Goal: Task Accomplishment & Management: Use online tool/utility

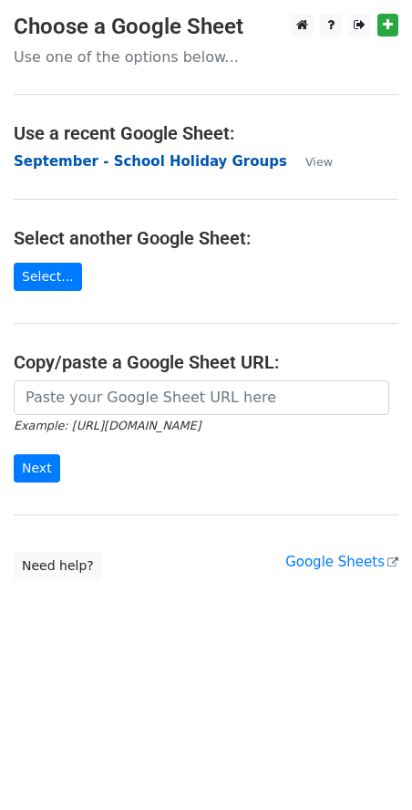
click at [111, 168] on strong "September - School Holiday Groups" at bounding box center [151, 161] width 274 height 16
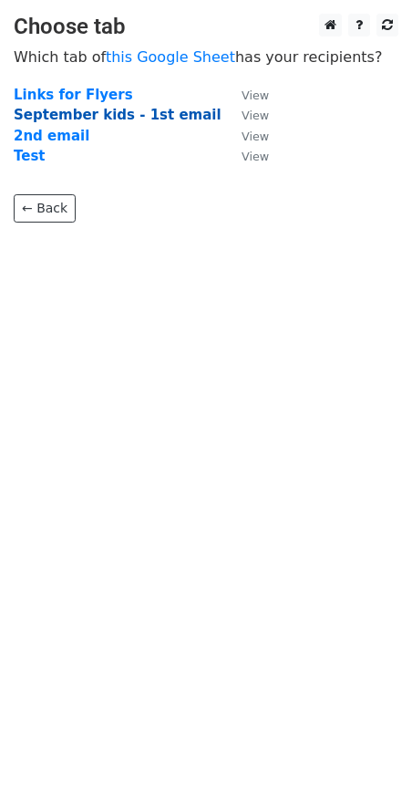
click at [133, 113] on strong "September kids - 1st email" at bounding box center [118, 115] width 208 height 16
